Goal: Manage account settings

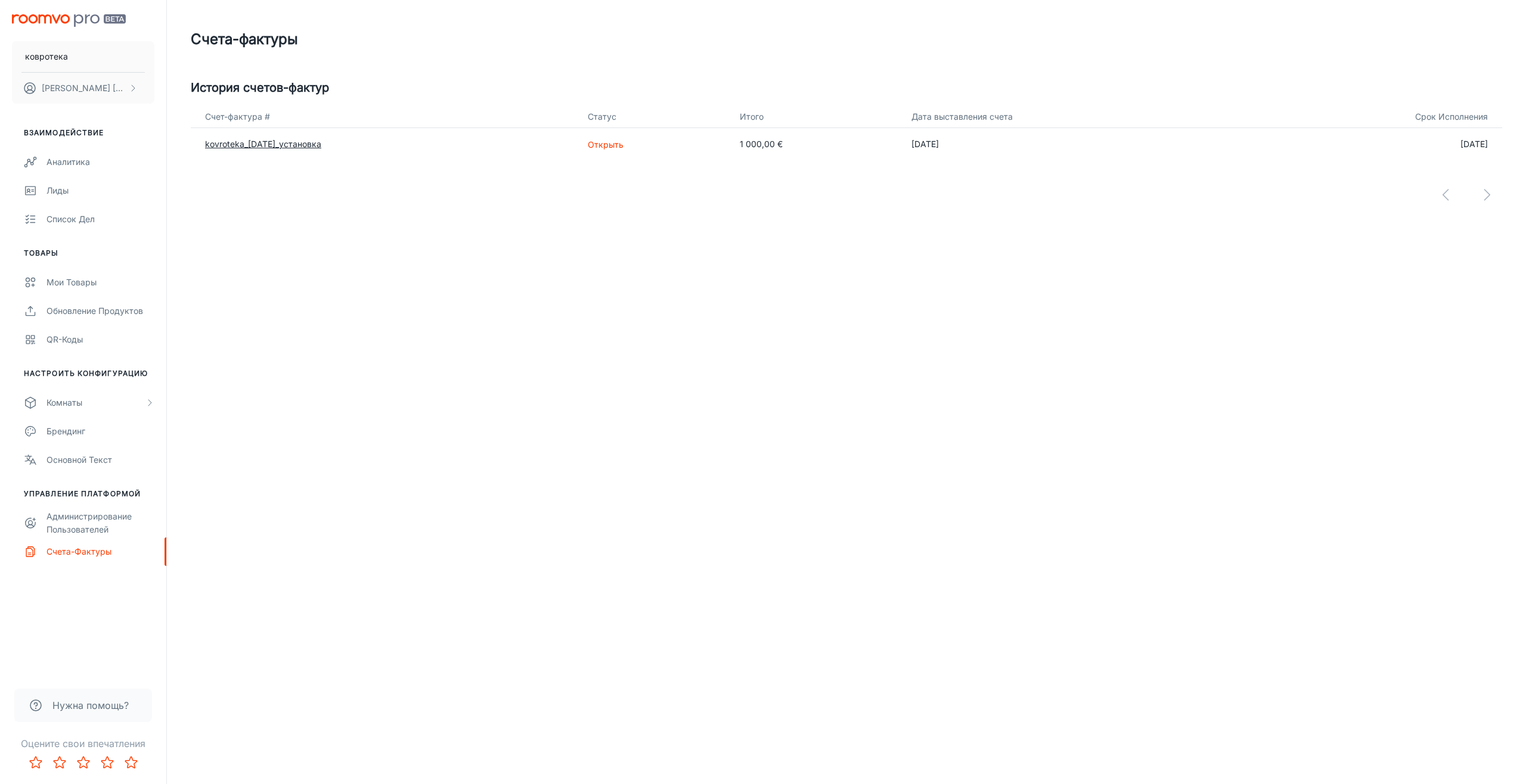
click at [253, 146] on ya-tr-span "kovroteka_[DATE]_установка" at bounding box center [263, 144] width 117 height 10
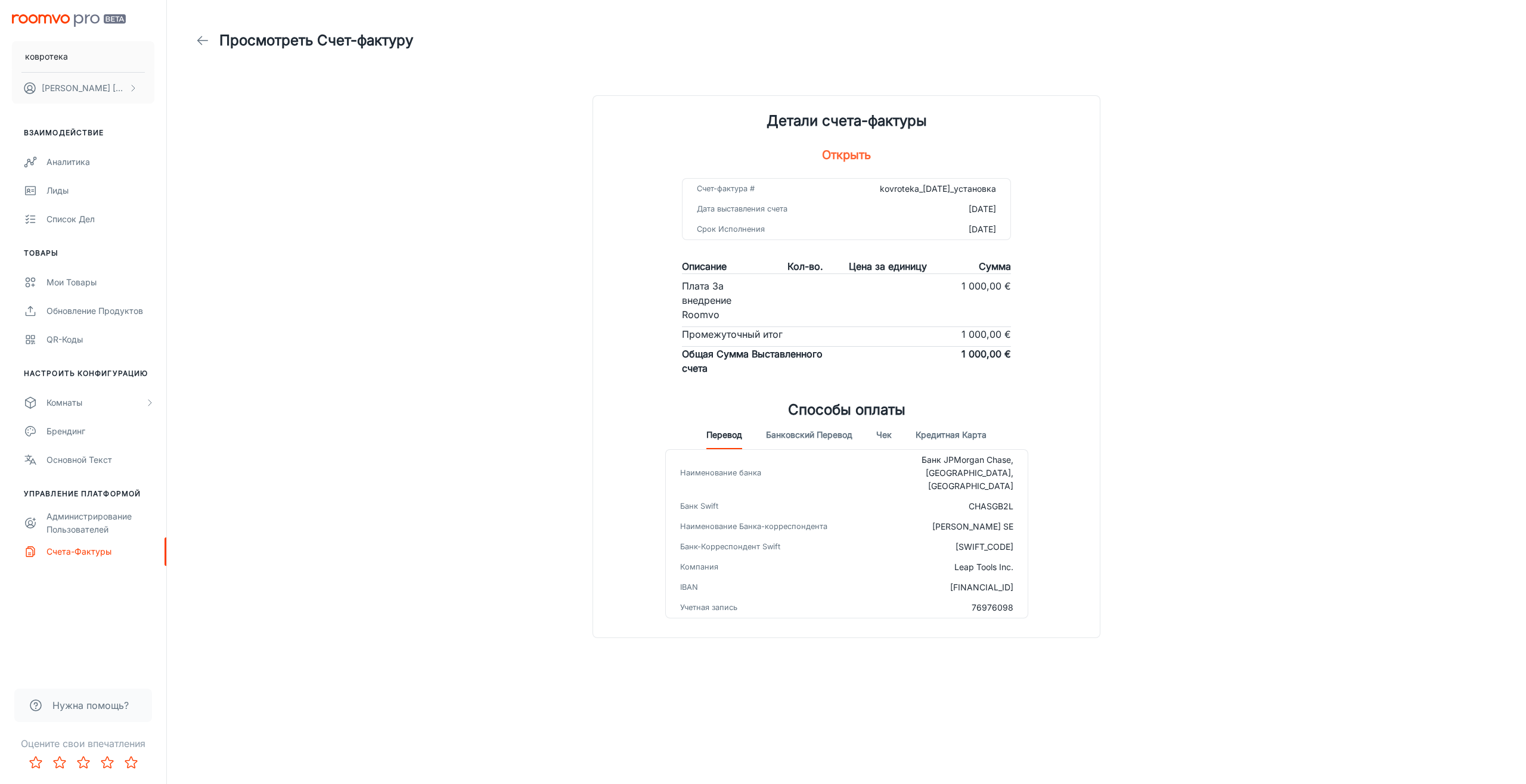
click at [538, 590] on div "Просмотреть Счет-фактуру Детали счета-фактуры Открыть Счет-фактура # kovroteka_…" at bounding box center [847, 326] width 1340 height 653
click at [203, 39] on icon at bounding box center [202, 40] width 15 height 15
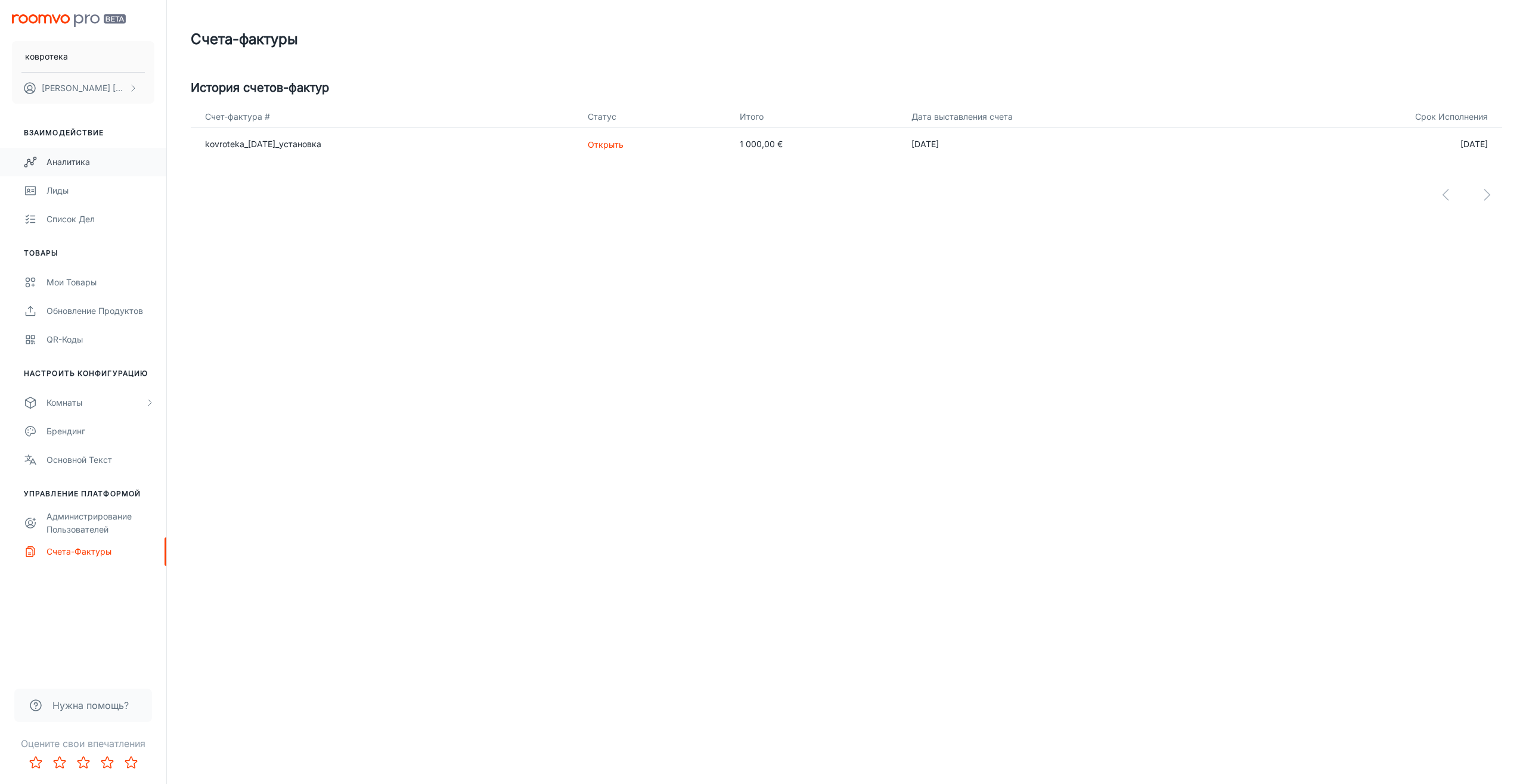
click at [70, 165] on ya-tr-span "Аналитика" at bounding box center [68, 161] width 44 height 10
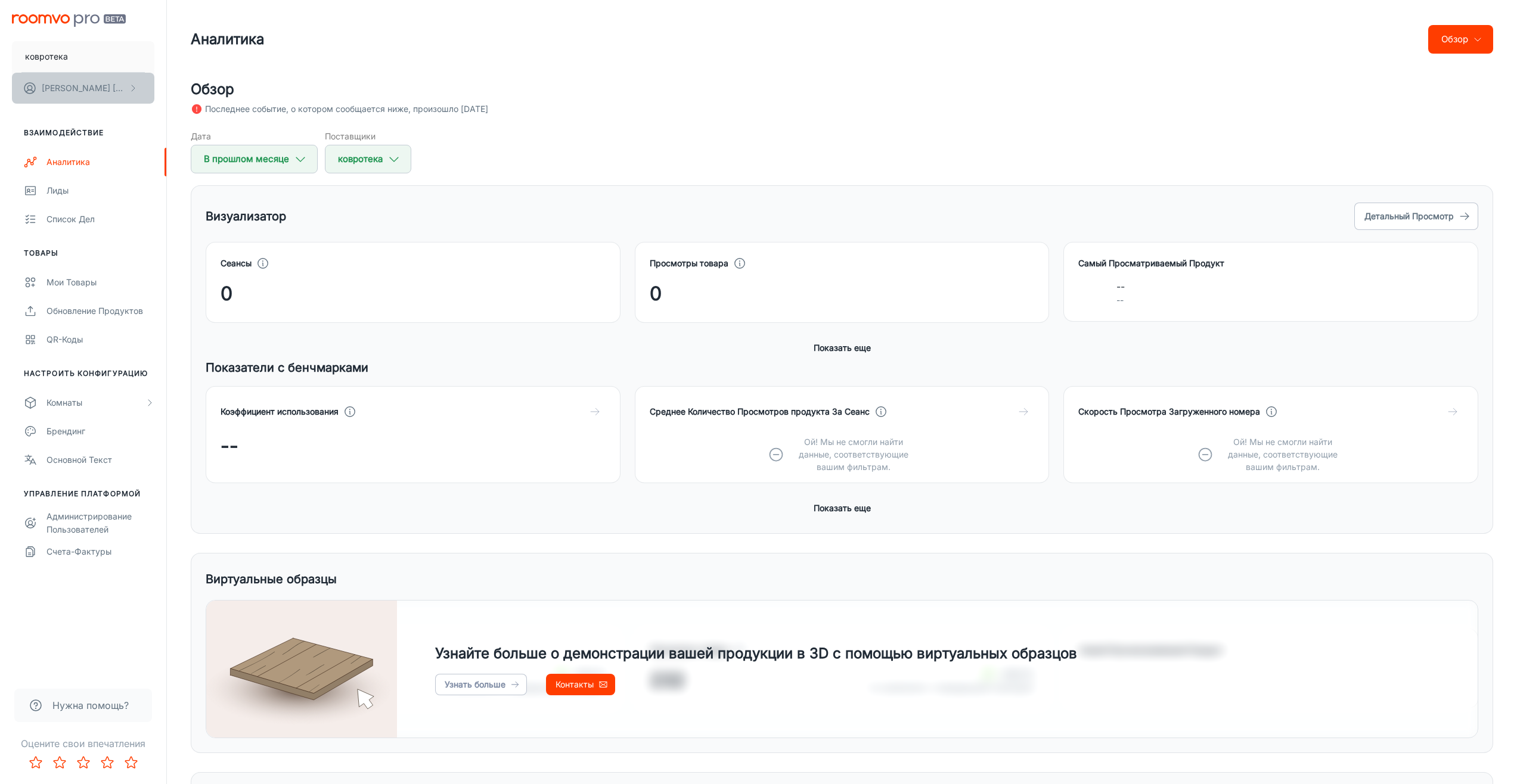
click at [113, 88] on ya-tr-span "[PERSON_NAME]" at bounding box center [147, 87] width 69 height 10
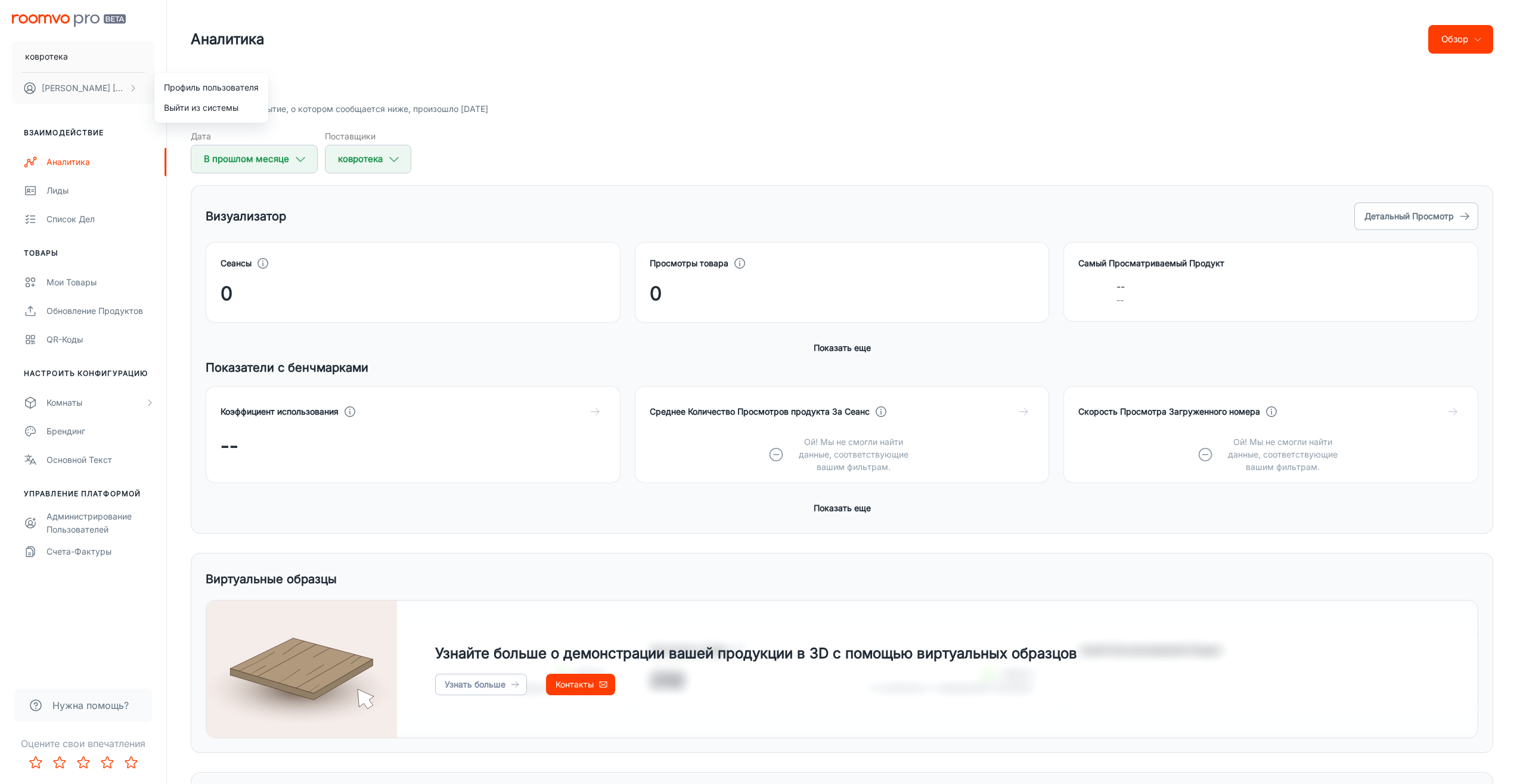
click at [88, 91] on div at bounding box center [763, 392] width 1526 height 784
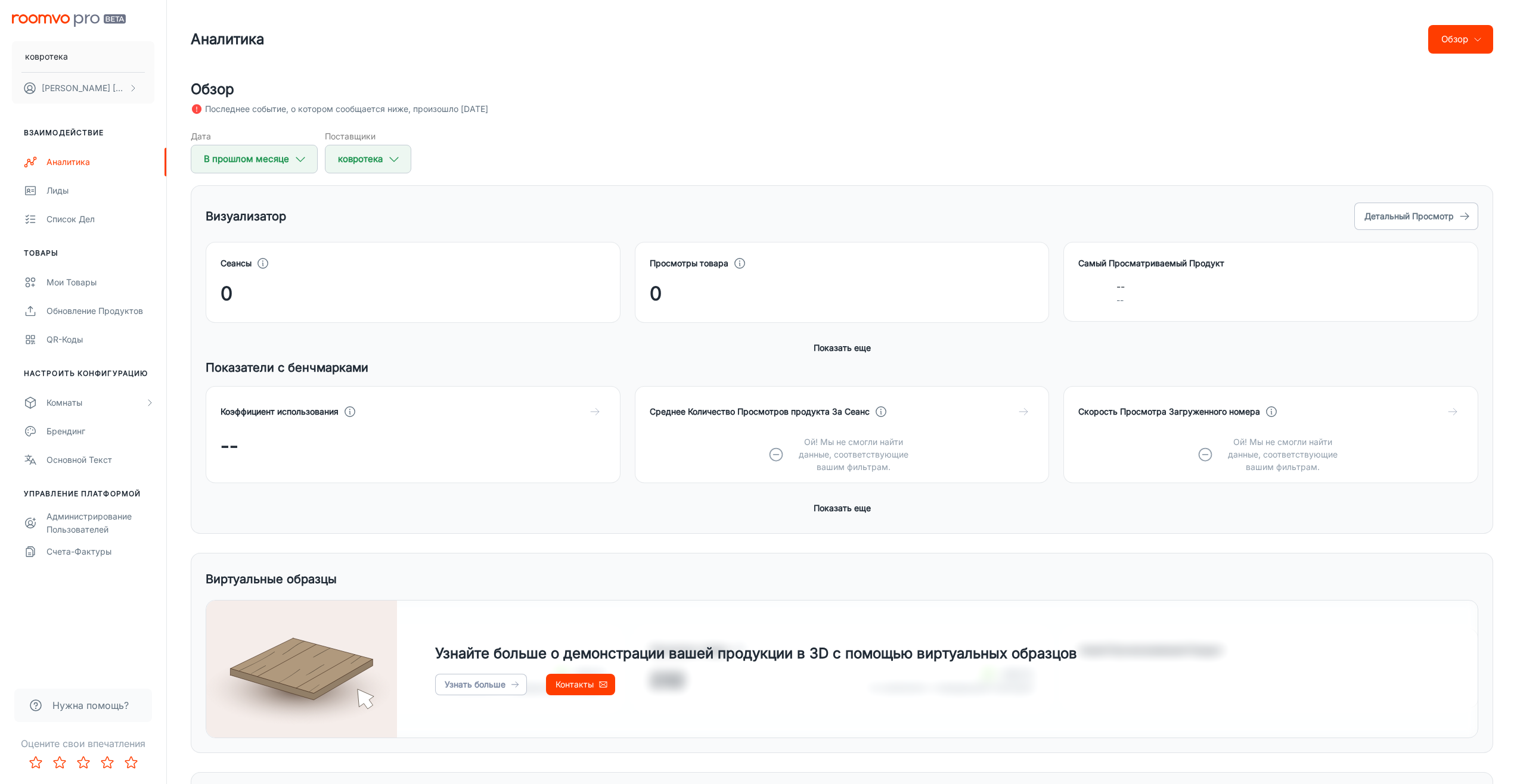
click at [199, 105] on icon at bounding box center [197, 109] width 10 height 10
click at [194, 106] on icon at bounding box center [197, 109] width 10 height 10
click at [113, 86] on ya-tr-span "[PERSON_NAME]" at bounding box center [147, 87] width 69 height 10
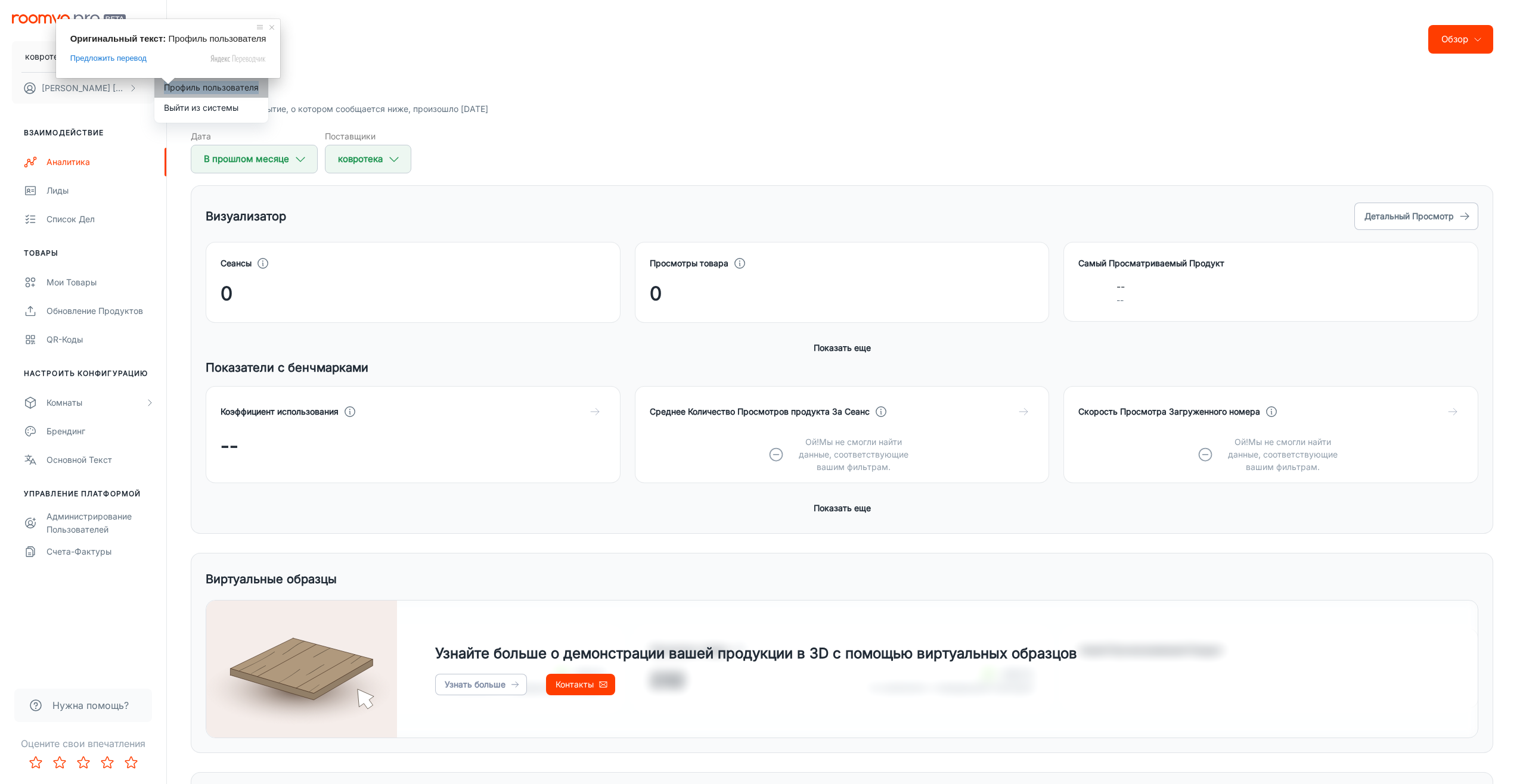
click at [195, 86] on ya-tr-span "Профиль пользователя" at bounding box center [212, 86] width 95 height 13
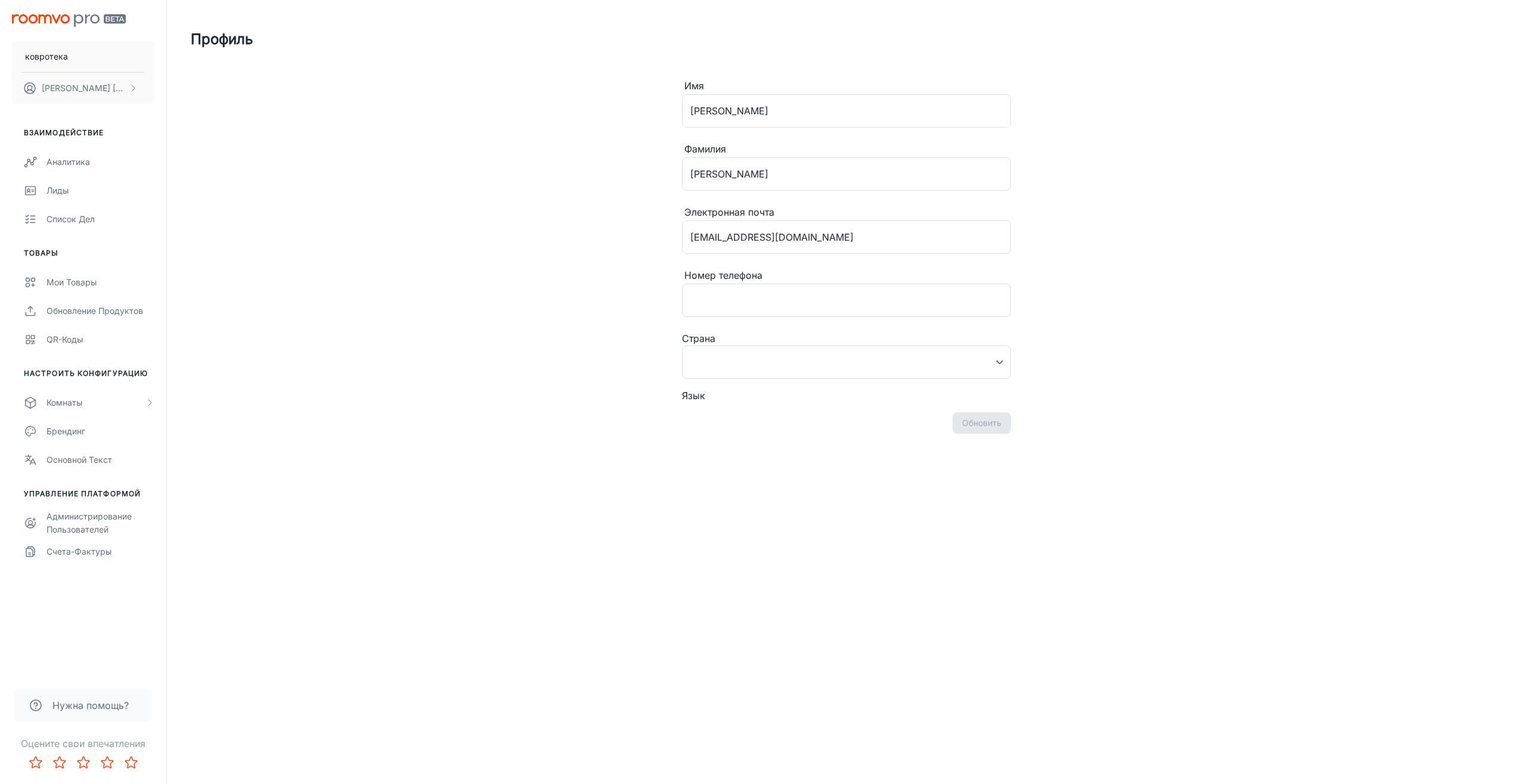
type input "Россия"
